Goal: Transaction & Acquisition: Purchase product/service

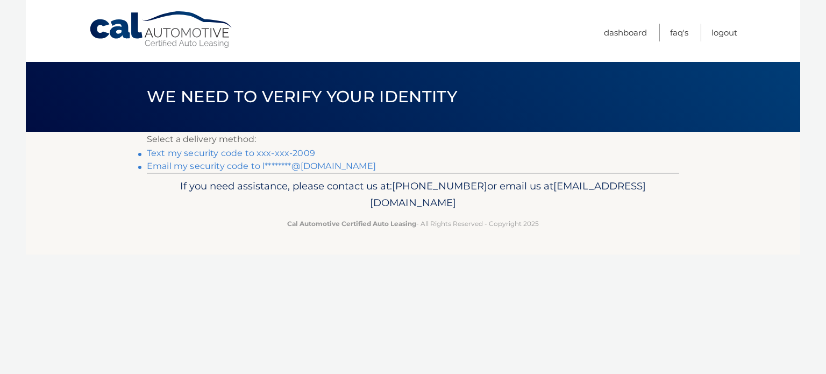
click at [247, 150] on link "Text my security code to xxx-xxx-2009" at bounding box center [231, 153] width 168 height 10
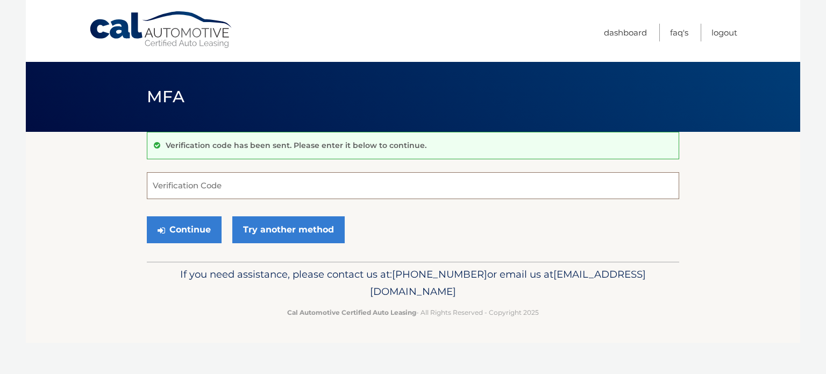
click at [201, 185] on input "Verification Code" at bounding box center [413, 185] width 533 height 27
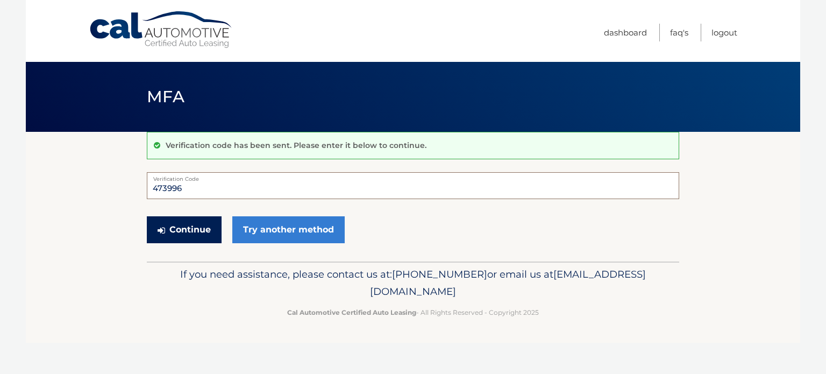
type input "473996"
click at [181, 225] on button "Continue" at bounding box center [184, 229] width 75 height 27
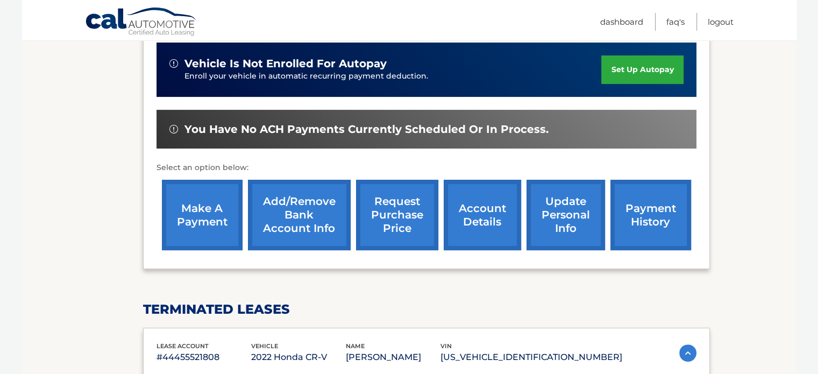
scroll to position [323, 0]
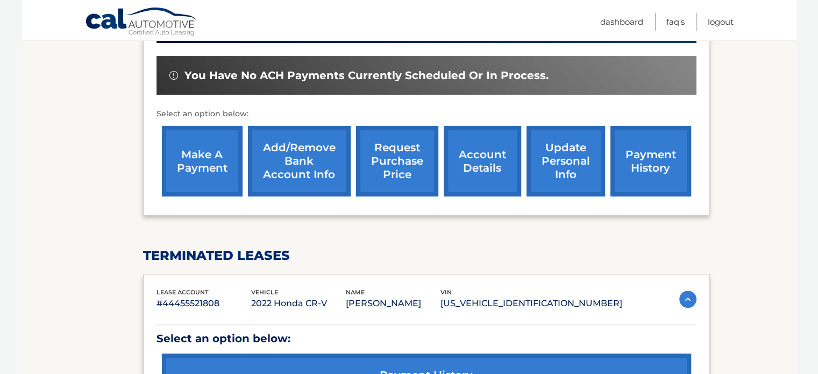
click at [215, 168] on link "make a payment" at bounding box center [202, 161] width 81 height 70
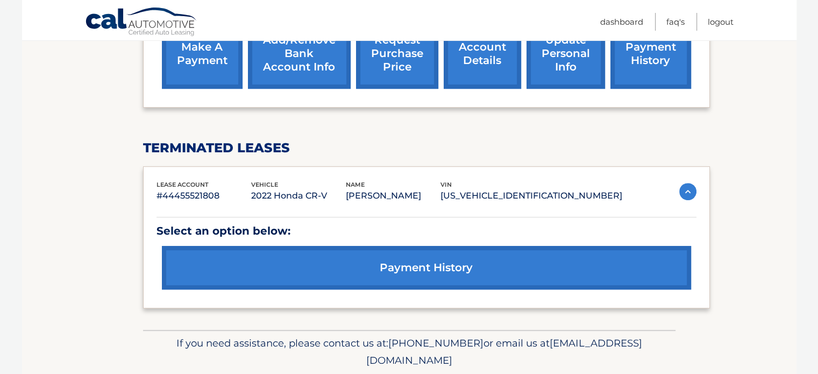
scroll to position [480, 0]
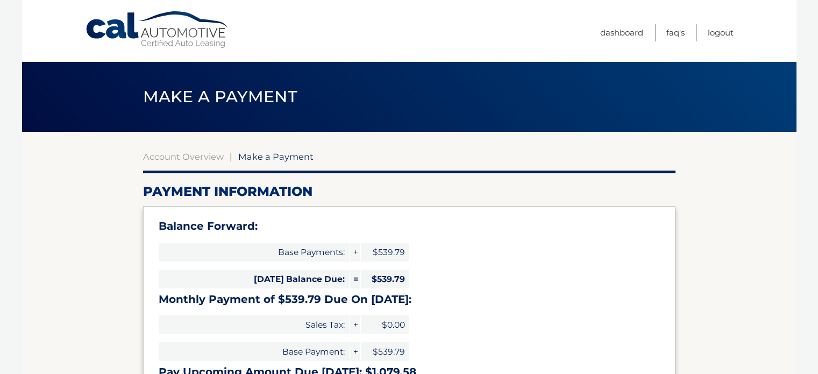
select select "MzhhOGZlNDItNGU1MS00MGUyLTkwZjgtZmY5Y2VkNTVmZWFm"
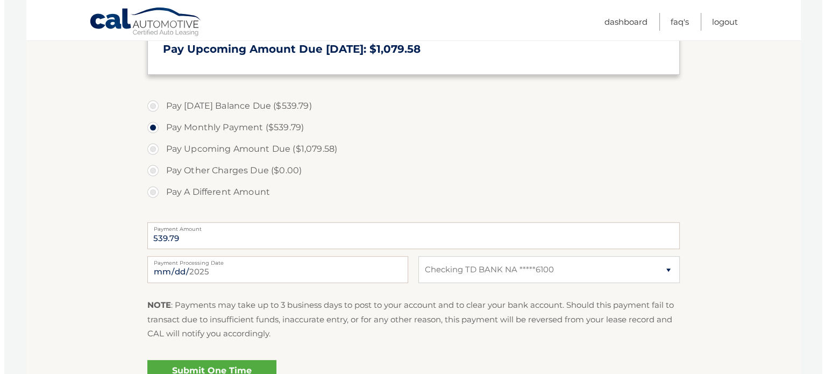
scroll to position [377, 0]
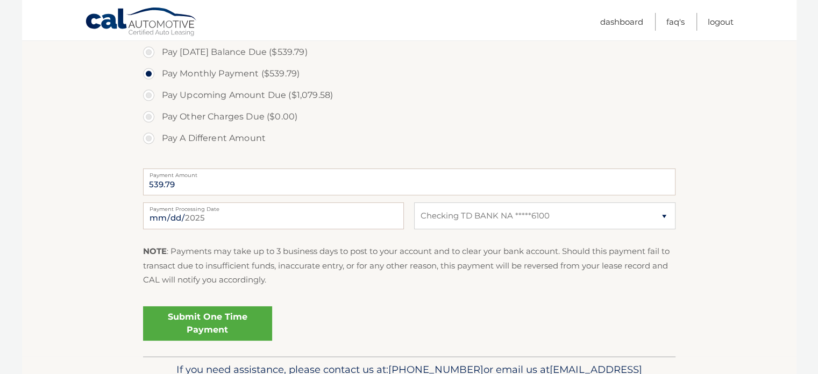
click at [208, 324] on link "Submit One Time Payment" at bounding box center [207, 323] width 129 height 34
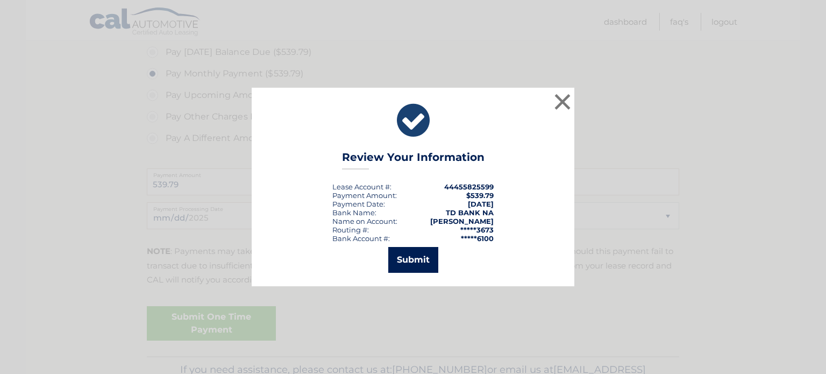
click at [410, 257] on button "Submit" at bounding box center [413, 260] width 50 height 26
